Goal: Information Seeking & Learning: Learn about a topic

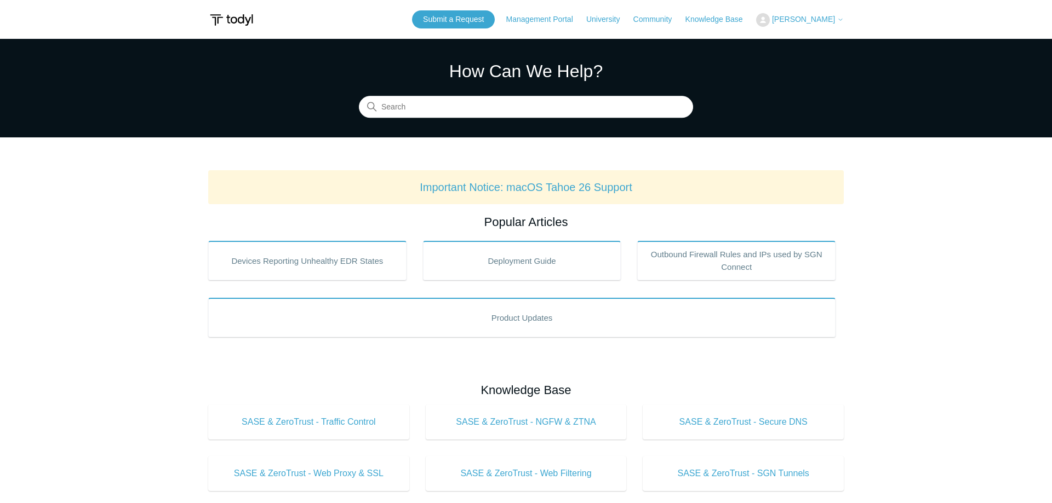
click at [270, 187] on p "Important Notice: macOS Tahoe 26 Support" at bounding box center [526, 187] width 618 height 16
click at [418, 106] on input "Search" at bounding box center [526, 107] width 334 height 22
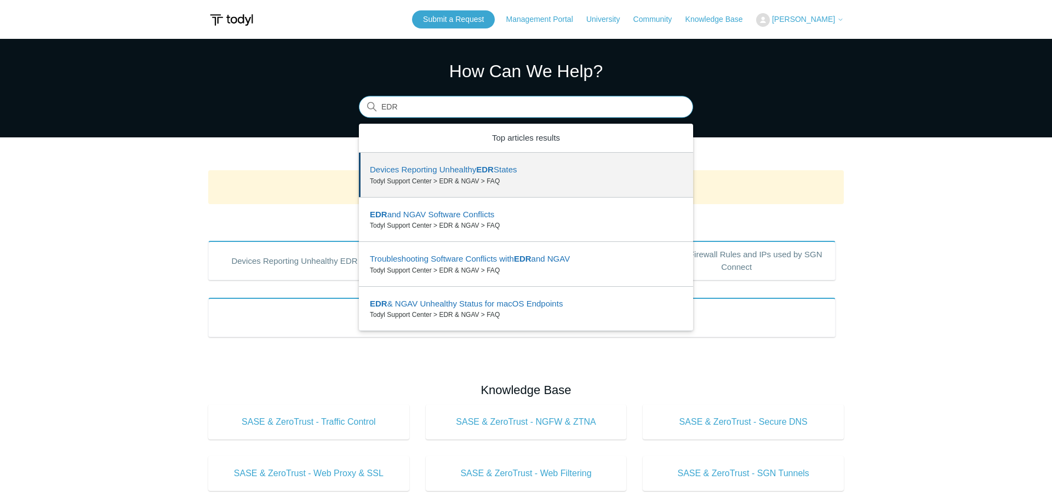
click at [412, 109] on input "EDR" at bounding box center [526, 107] width 334 height 22
type input "Blocklist"
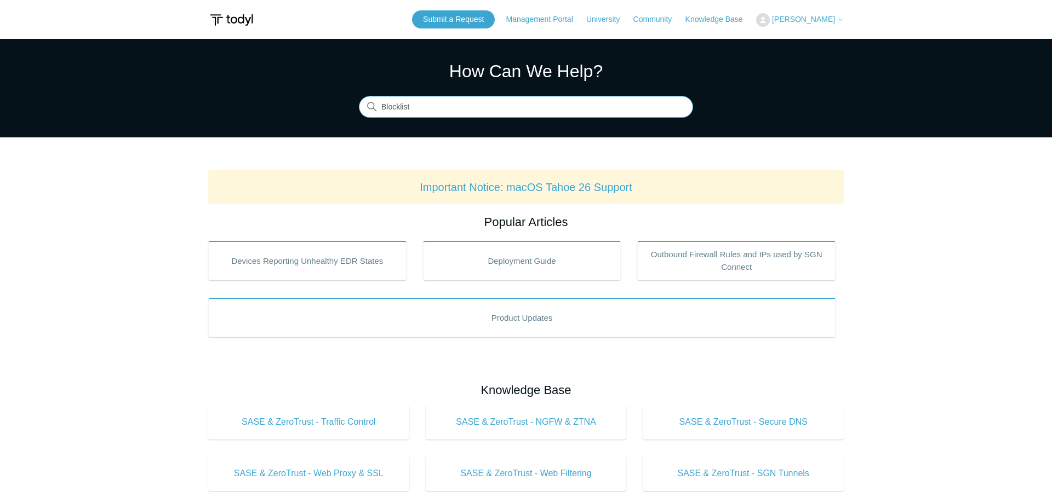
click at [429, 112] on input "Blocklist" at bounding box center [526, 107] width 334 height 22
click at [719, 17] on link "Knowledge Base" at bounding box center [719, 20] width 68 height 12
click at [724, 20] on link "Knowledge Base" at bounding box center [719, 20] width 68 height 12
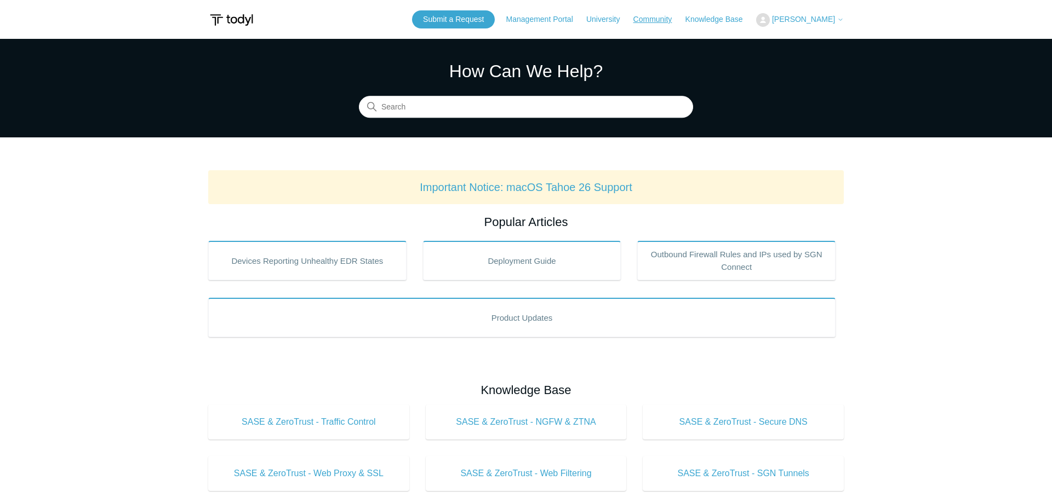
click at [651, 20] on link "Community" at bounding box center [658, 20] width 50 height 12
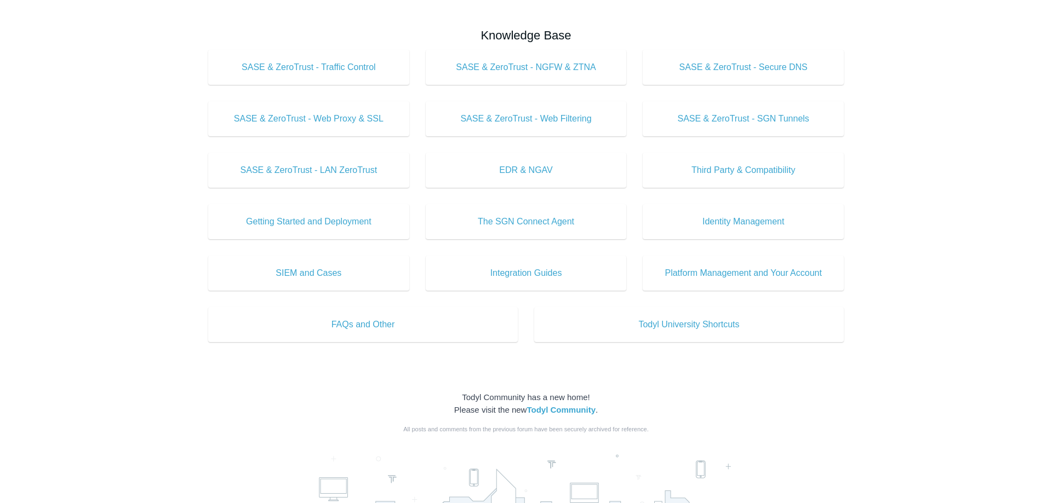
scroll to position [335, 0]
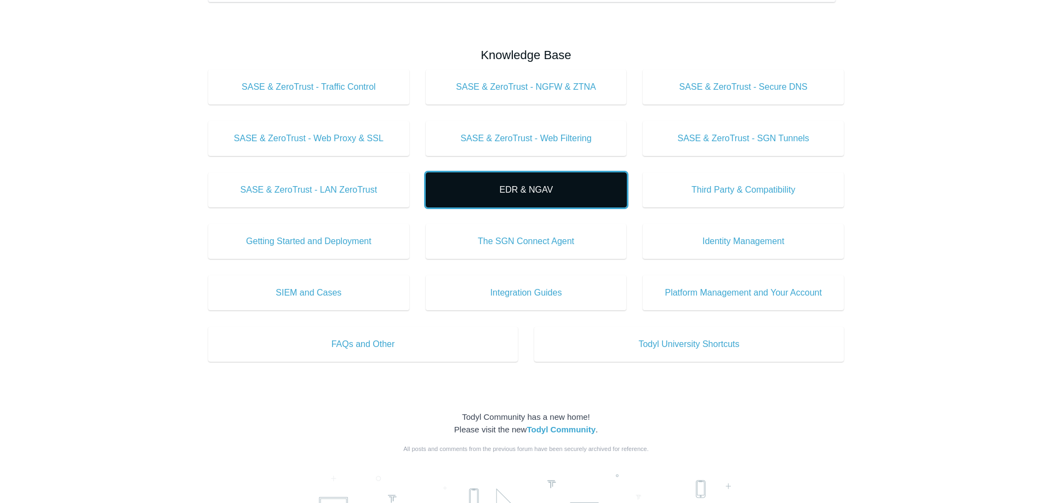
click at [519, 192] on span "EDR & NGAV" at bounding box center [526, 189] width 168 height 13
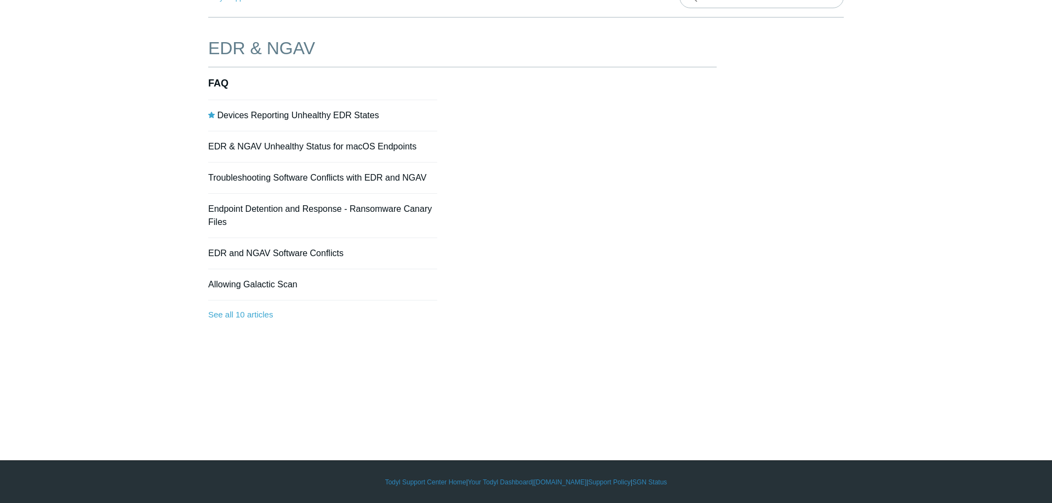
scroll to position [65, 0]
click at [252, 313] on link "See all 10 articles" at bounding box center [322, 314] width 229 height 29
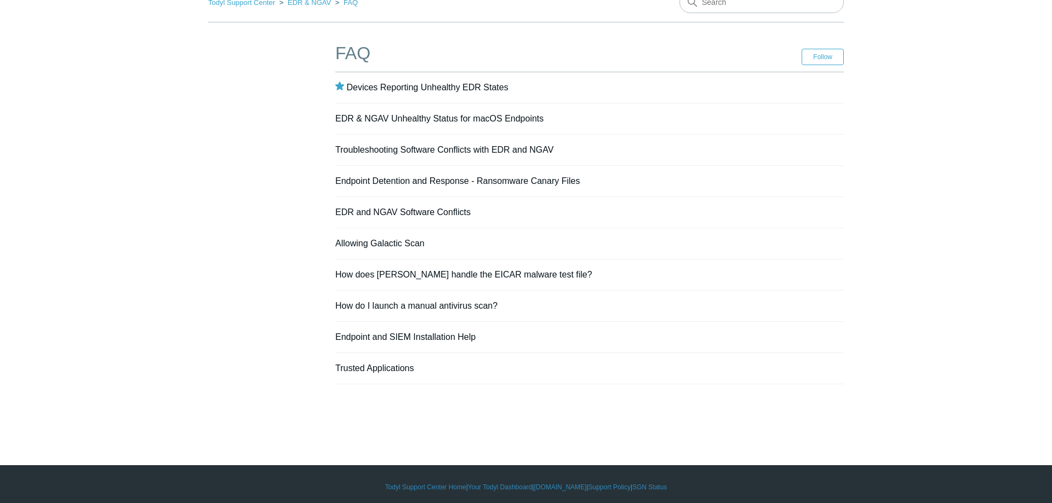
scroll to position [65, 0]
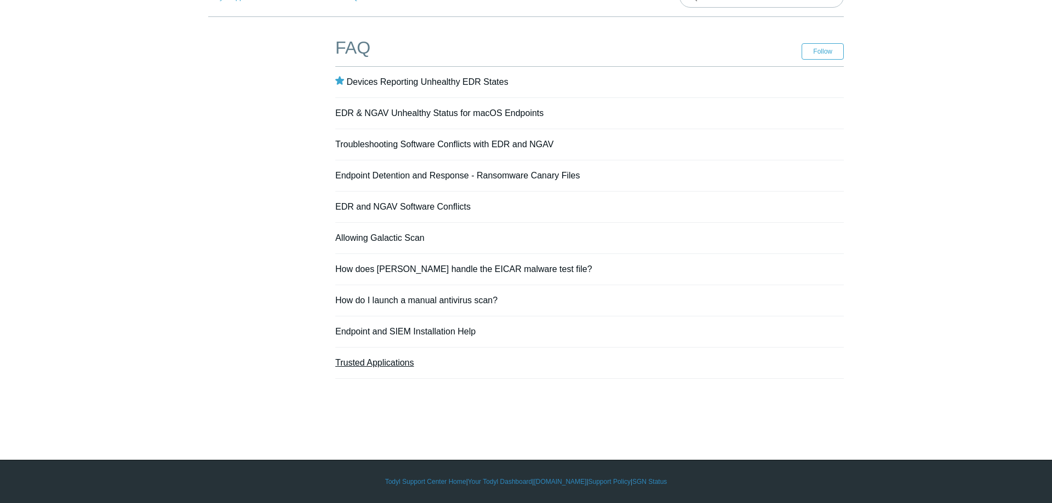
click at [392, 364] on link "Trusted Applications" at bounding box center [374, 362] width 78 height 9
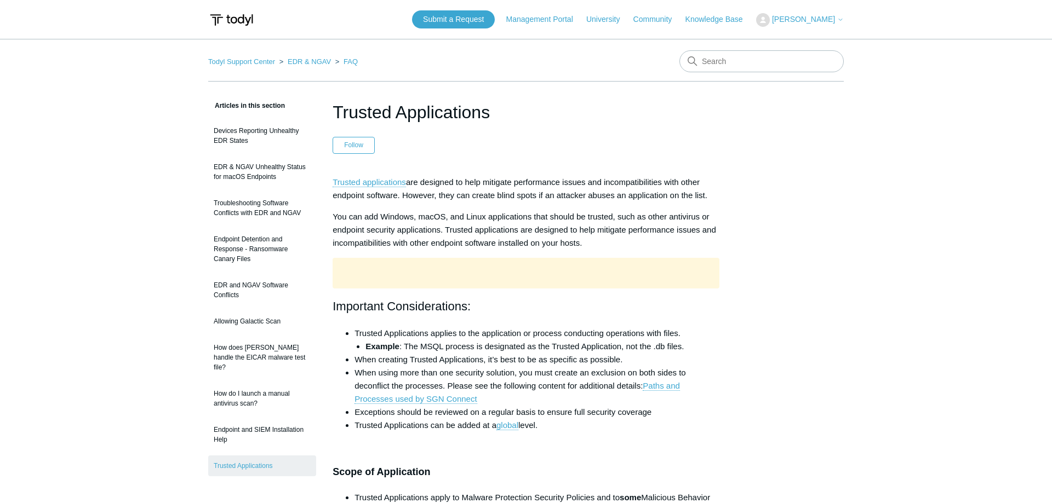
click at [435, 264] on p at bounding box center [525, 273] width 387 height 31
click at [564, 241] on p "You can add Windows, macOS, and Linux applications that should be trusted, such…" at bounding box center [525, 229] width 387 height 39
